Goal: Task Accomplishment & Management: Manage account settings

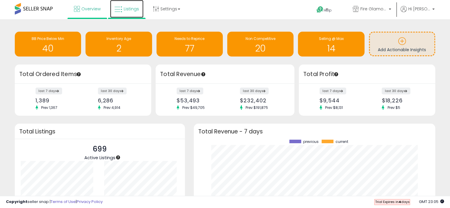
click at [134, 8] on span "Listings" at bounding box center [131, 9] width 15 height 6
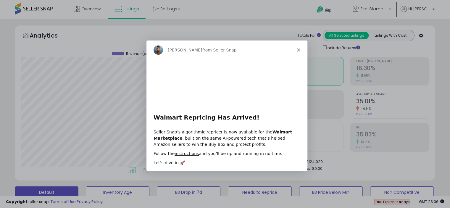
scroll to position [121, 243]
click at [300, 52] on div "Adrian from Seller Snap" at bounding box center [226, 49] width 161 height 19
click at [299, 51] on icon "Close" at bounding box center [298, 50] width 4 height 4
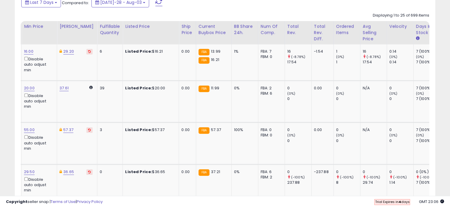
scroll to position [0, 0]
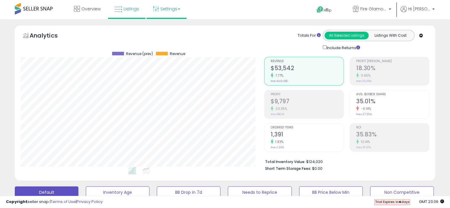
click at [181, 12] on link "Settings" at bounding box center [166, 9] width 36 height 18
click at [173, 33] on link "Store settings" at bounding box center [167, 30] width 27 height 6
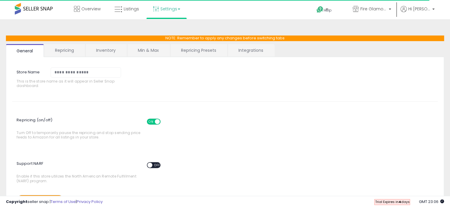
click at [78, 53] on link "Repricing" at bounding box center [64, 50] width 40 height 12
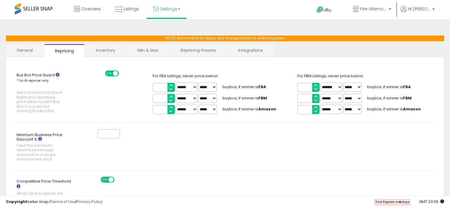
click at [189, 53] on link "Repricing Presets" at bounding box center [198, 50] width 56 height 12
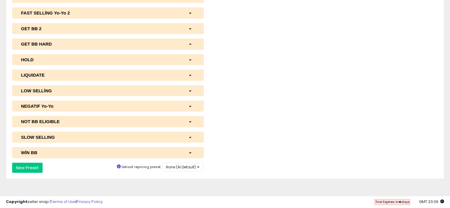
scroll to position [57, 0]
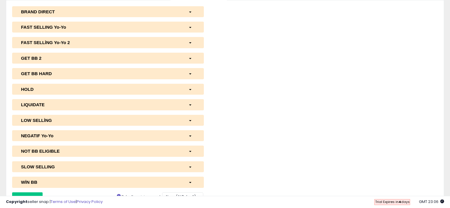
click at [192, 29] on div "button" at bounding box center [191, 27] width 15 height 6
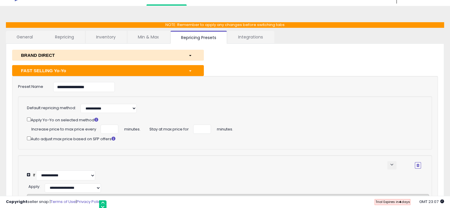
scroll to position [0, 0]
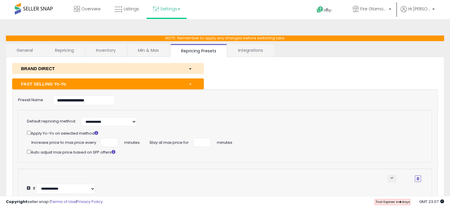
click at [188, 69] on div "button" at bounding box center [191, 68] width 15 height 6
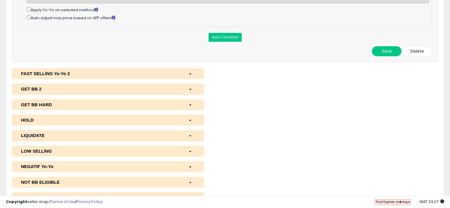
scroll to position [787, 0]
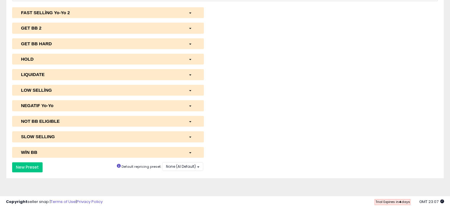
click at [193, 42] on div "button" at bounding box center [191, 44] width 15 height 6
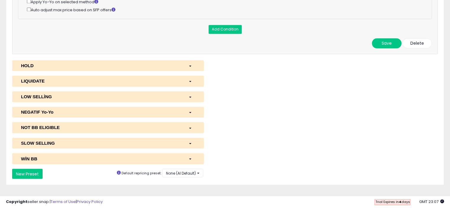
scroll to position [990, 0]
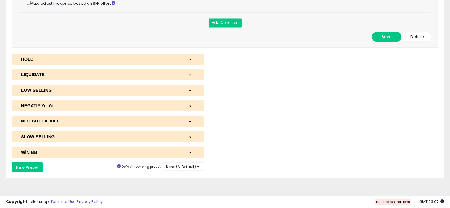
click at [192, 106] on div "button" at bounding box center [191, 105] width 15 height 6
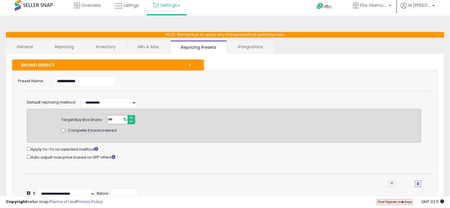
scroll to position [0, 0]
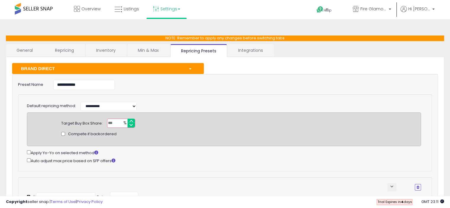
click at [49, 8] on span at bounding box center [34, 9] width 38 height 12
click at [41, 10] on span at bounding box center [34, 9] width 38 height 12
click at [100, 9] on link "Overview" at bounding box center [86, 9] width 35 height 18
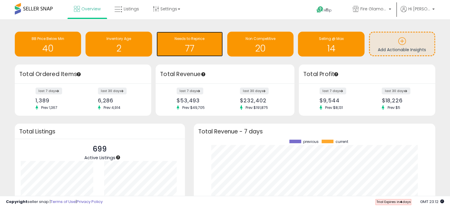
click at [208, 51] on h1 "77" at bounding box center [189, 48] width 60 height 10
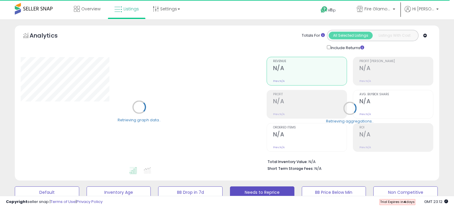
select select "**"
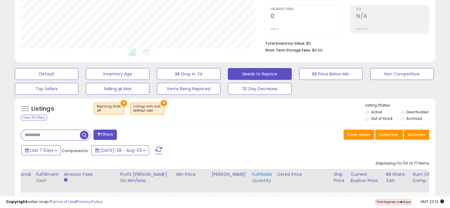
drag, startPoint x: 358, startPoint y: 198, endPoint x: 250, endPoint y: 188, distance: 109.0
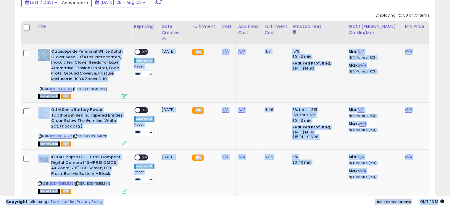
click at [174, 82] on td "[DATE]" at bounding box center [174, 73] width 31 height 58
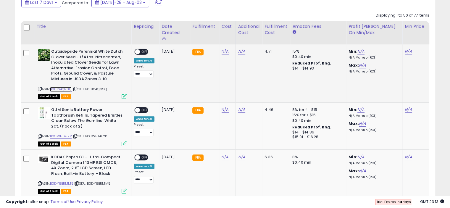
click at [68, 89] on link "B00164QN9Q" at bounding box center [61, 89] width 22 height 5
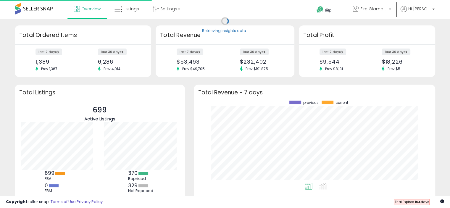
scroll to position [82, 229]
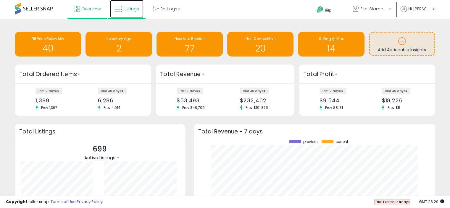
click at [119, 8] on icon at bounding box center [118, 10] width 8 height 8
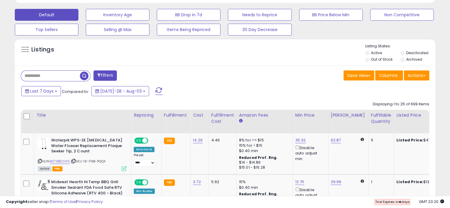
scroll to position [121, 243]
click at [67, 77] on input "text" at bounding box center [70, 76] width 98 height 10
paste input "**********"
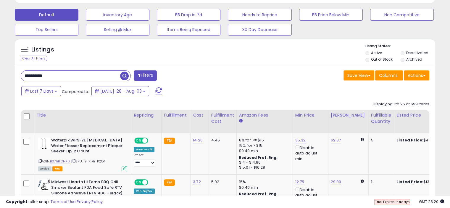
type input "**********"
click at [125, 77] on span "button" at bounding box center [124, 76] width 9 height 9
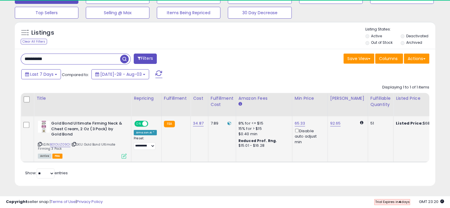
scroll to position [121, 243]
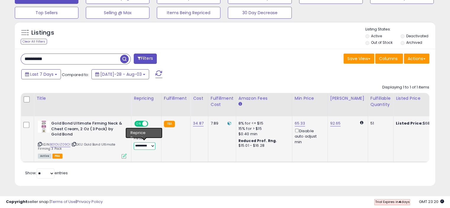
click at [151, 142] on select "**********" at bounding box center [145, 145] width 22 height 7
click at [134, 142] on select "**********" at bounding box center [145, 145] width 22 height 7
click at [153, 130] on div "Amazon AI *" at bounding box center [145, 132] width 23 height 5
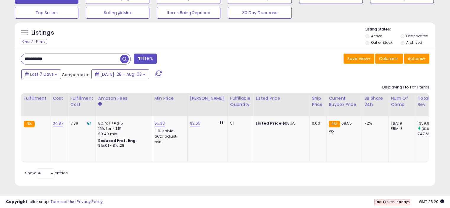
scroll to position [198, 0]
click at [211, 162] on div "Retrieving listings data.. Displaying 1 to 1 of 1 items Title Repricing" at bounding box center [225, 131] width 408 height 98
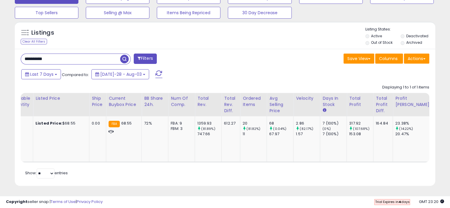
scroll to position [0, 0]
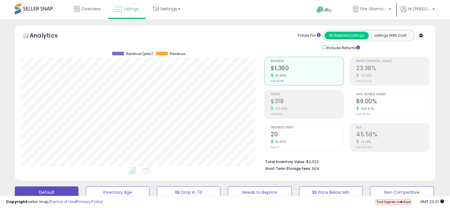
click at [32, 7] on span at bounding box center [34, 9] width 38 height 12
click at [433, 12] on b at bounding box center [433, 11] width 2 height 4
click at [296, 14] on div "Help Contact Support Search Knowledge Hub Request a Feature Hi Fatih" at bounding box center [366, 12] width 148 height 25
